Goal: Answer question/provide support

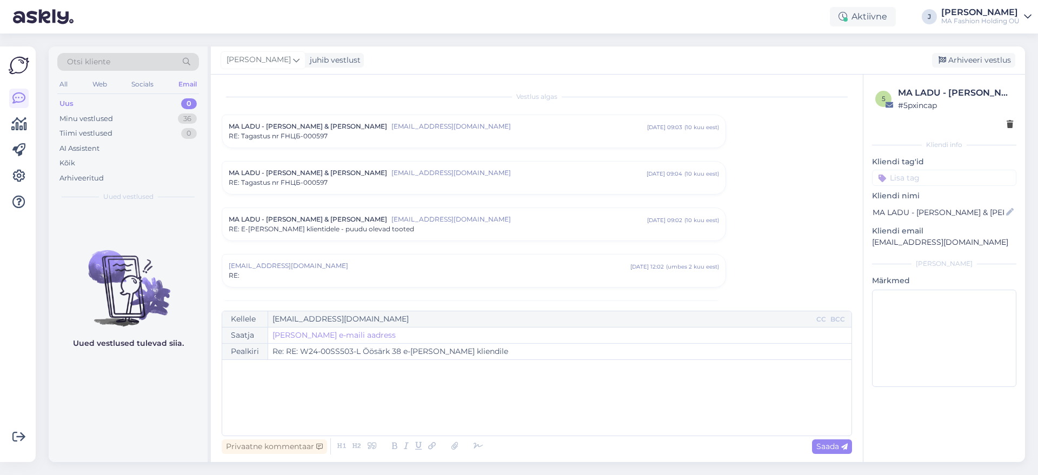
scroll to position [215, 0]
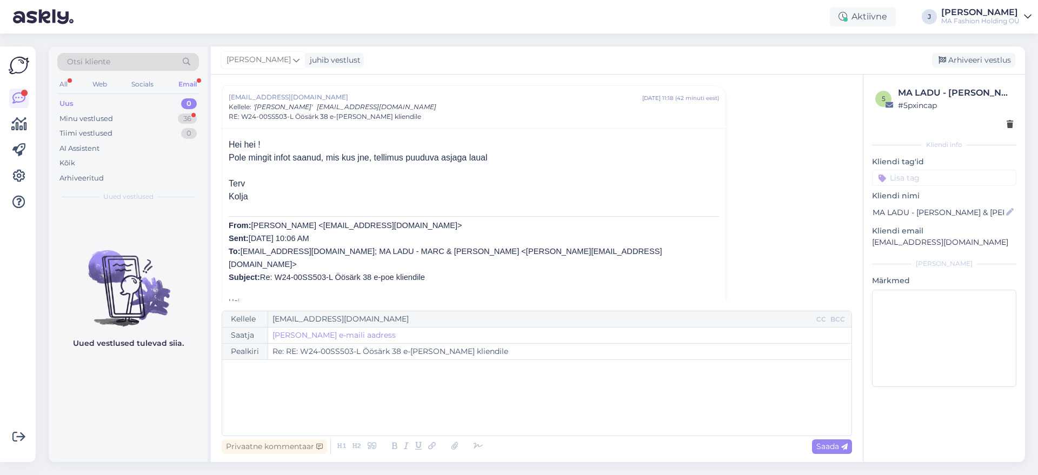
click at [175, 110] on div "Uus 0" at bounding box center [128, 103] width 142 height 15
click at [179, 119] on div "36" at bounding box center [187, 119] width 19 height 11
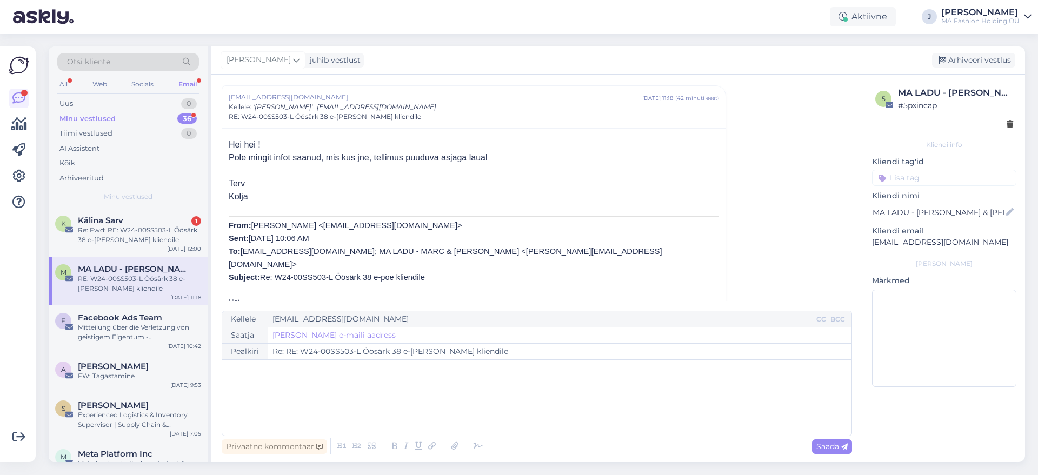
click at [172, 198] on div "Minu vestlused" at bounding box center [128, 197] width 142 height 10
click at [176, 222] on div "[PERSON_NAME] 1" at bounding box center [139, 221] width 123 height 10
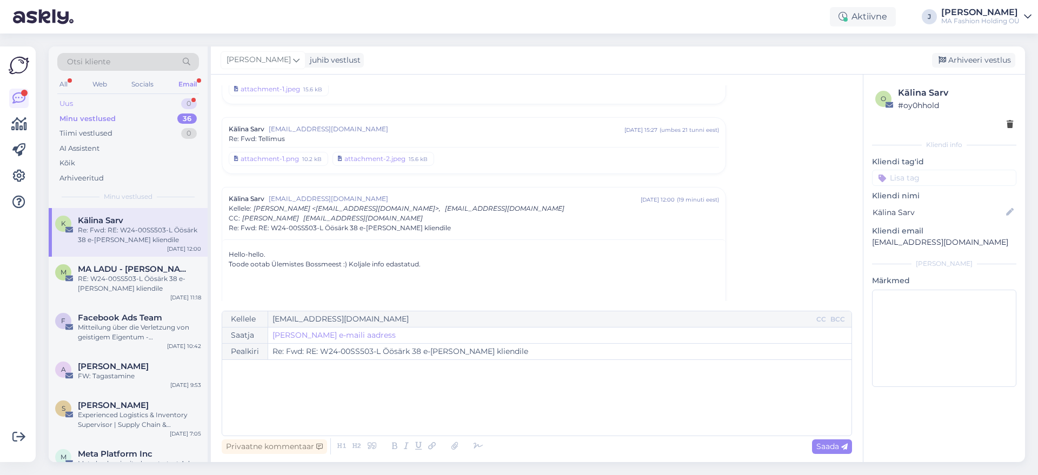
click at [106, 96] on div "Uus 0" at bounding box center [128, 103] width 142 height 15
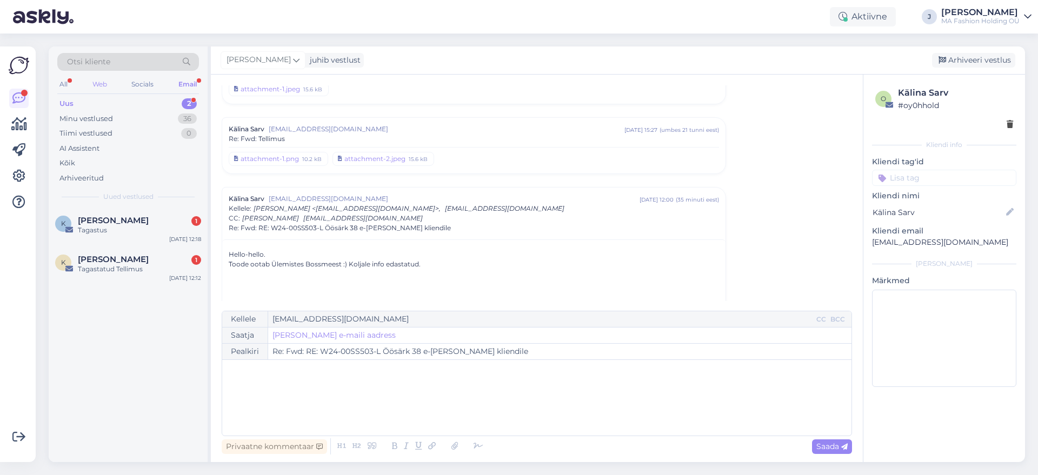
click at [103, 90] on div "Web" at bounding box center [99, 84] width 19 height 14
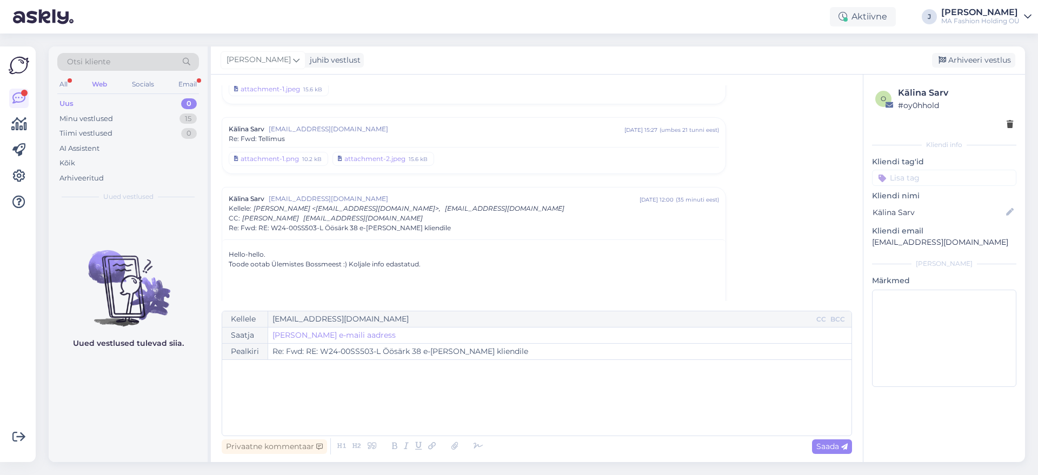
click at [139, 93] on div "All Web Socials Email" at bounding box center [128, 85] width 142 height 17
click at [137, 84] on div "Socials" at bounding box center [143, 84] width 26 height 14
click at [178, 84] on div "Email" at bounding box center [187, 84] width 23 height 14
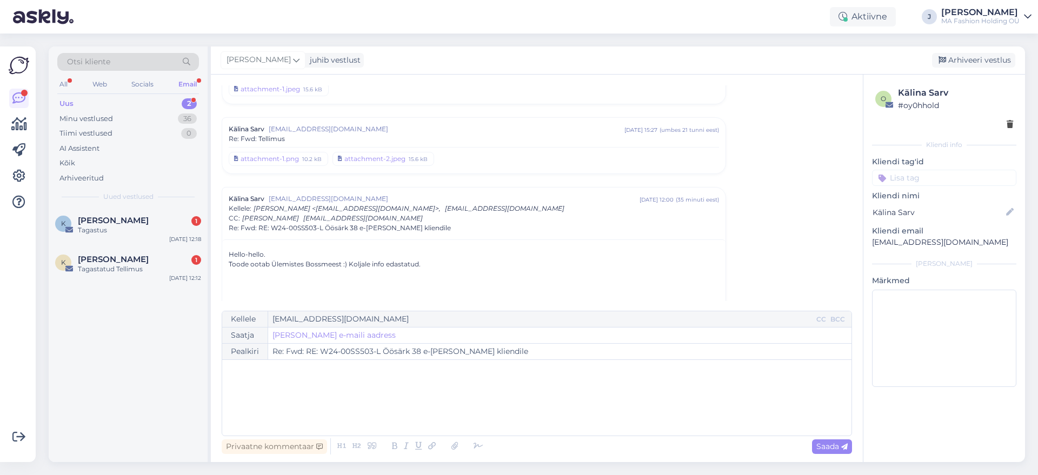
click at [158, 101] on div "Uus 2" at bounding box center [128, 103] width 142 height 15
click at [161, 245] on div "K Kairit Sõerd 1 Tagastus [DATE] 12:18" at bounding box center [128, 227] width 159 height 39
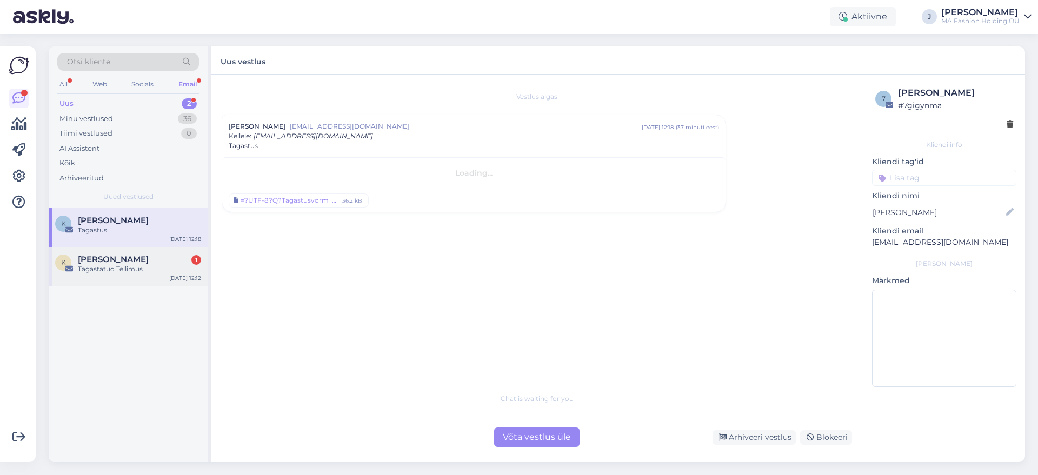
scroll to position [0, 0]
click at [531, 438] on div "Võta vestlus üle" at bounding box center [536, 437] width 85 height 19
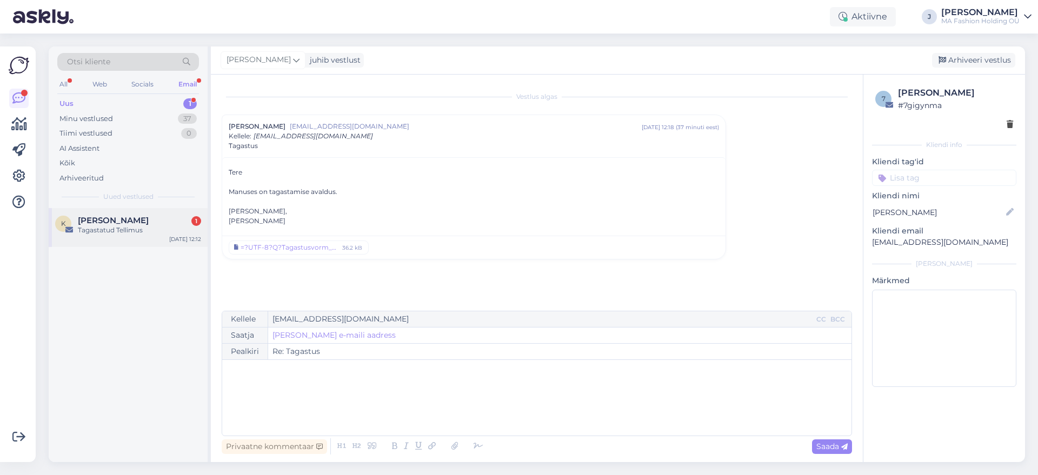
click at [131, 236] on div "K [PERSON_NAME] 1 Tagastatud Tellimus [DATE] 12:12" at bounding box center [128, 227] width 159 height 39
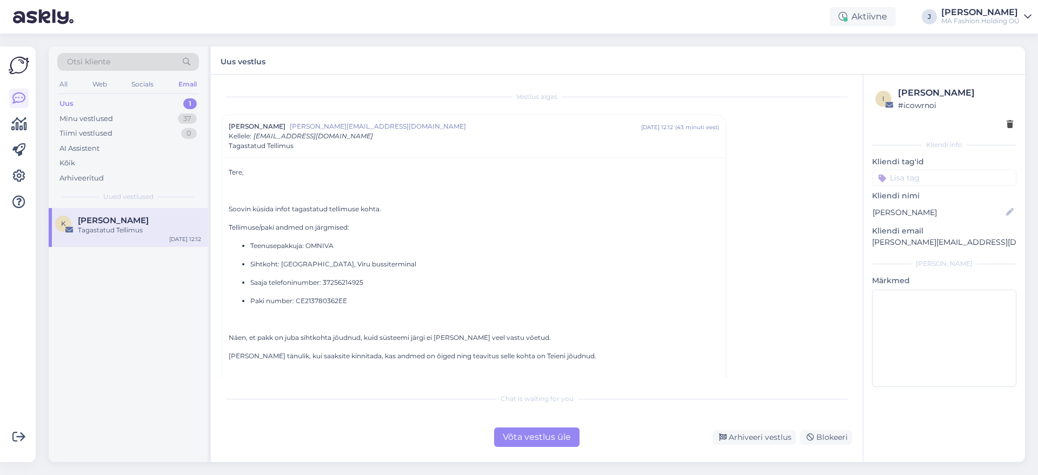
click at [522, 433] on div "Võta vestlus üle" at bounding box center [536, 437] width 85 height 19
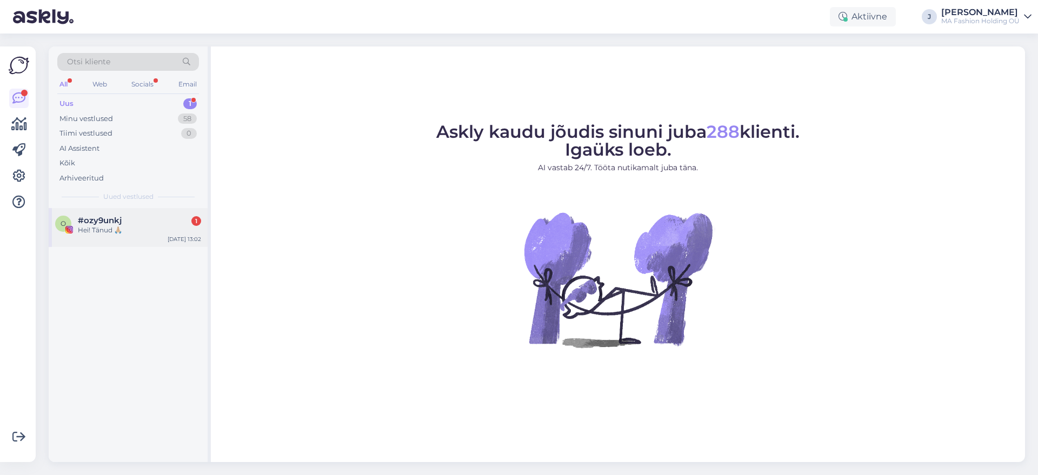
click at [141, 233] on div "Hei! Tänud 🙏🏼" at bounding box center [139, 230] width 123 height 10
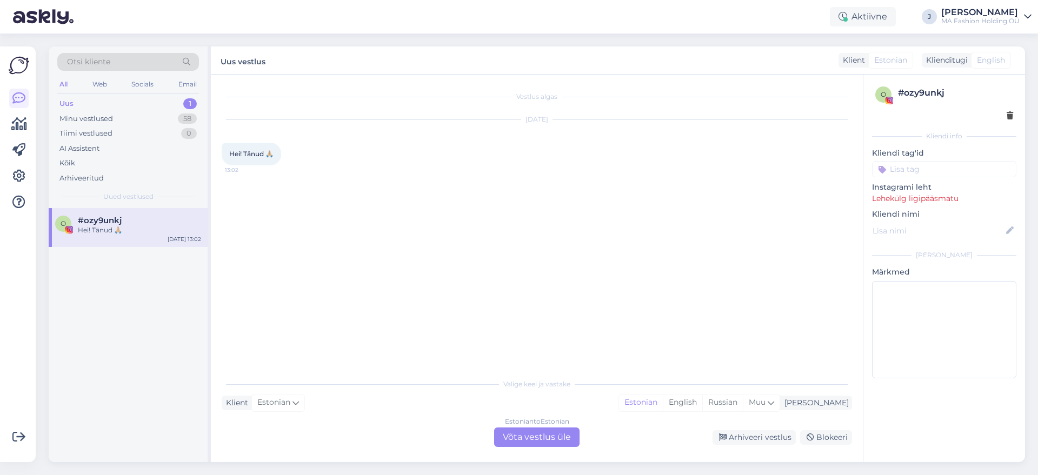
click at [507, 441] on div "Estonian to Estonian Võta vestlus üle" at bounding box center [536, 437] width 85 height 19
